Goal: Navigation & Orientation: Find specific page/section

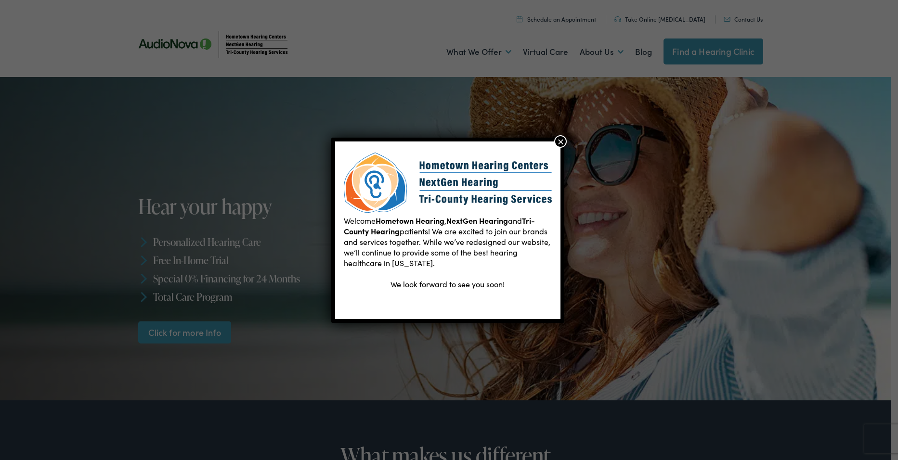
click at [561, 142] on button "×" at bounding box center [560, 141] width 13 height 13
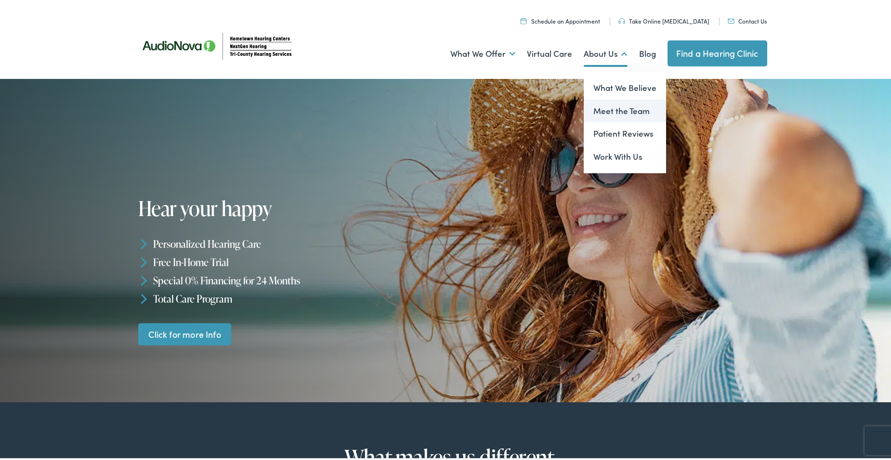
click at [599, 104] on link "Meet the Team" at bounding box center [624, 109] width 82 height 23
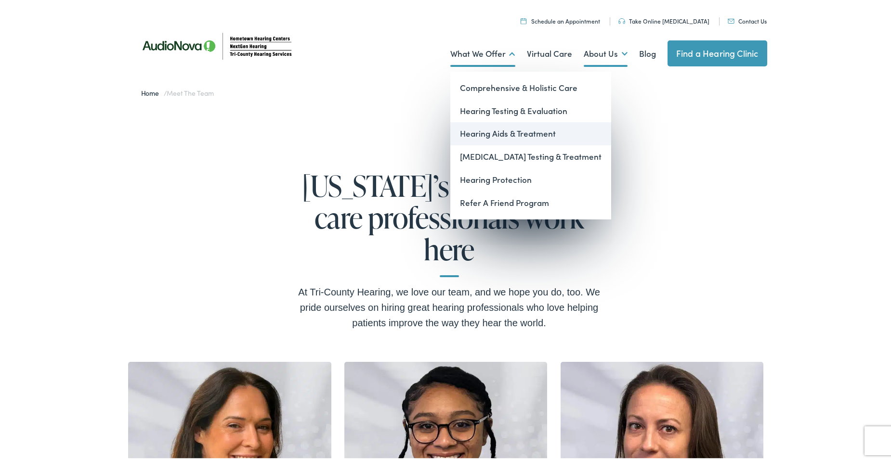
click at [488, 126] on link "Hearing Aids & Treatment" at bounding box center [530, 131] width 161 height 23
